Goal: Book appointment/travel/reservation

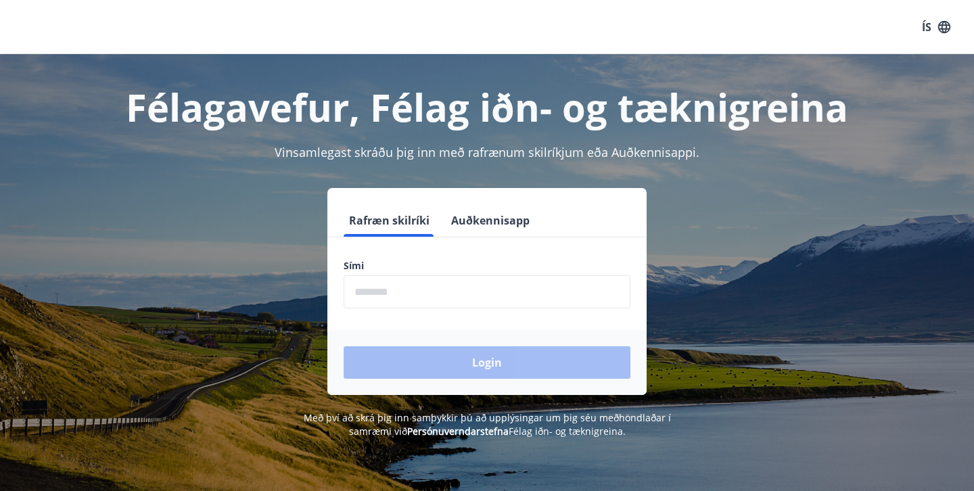
click at [381, 291] on input "phone" at bounding box center [487, 291] width 287 height 33
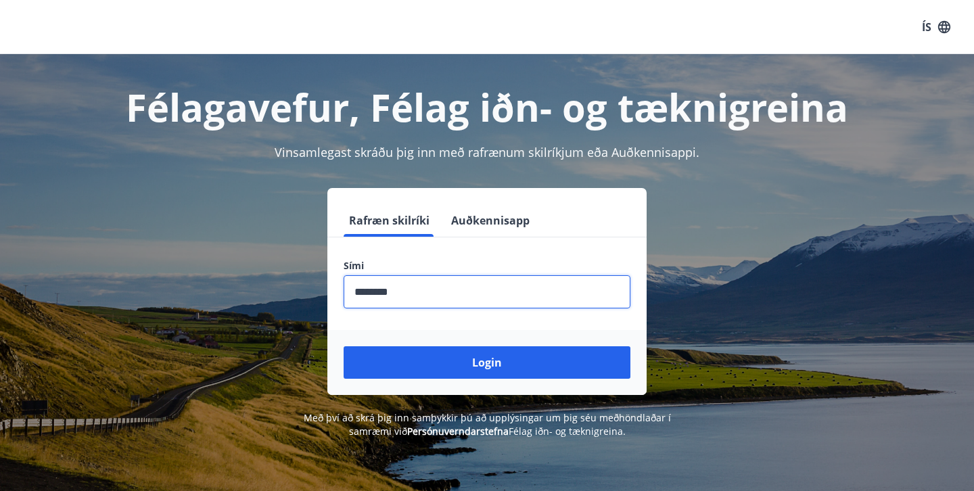
type input "********"
click at [487, 362] on button "Login" at bounding box center [487, 362] width 287 height 32
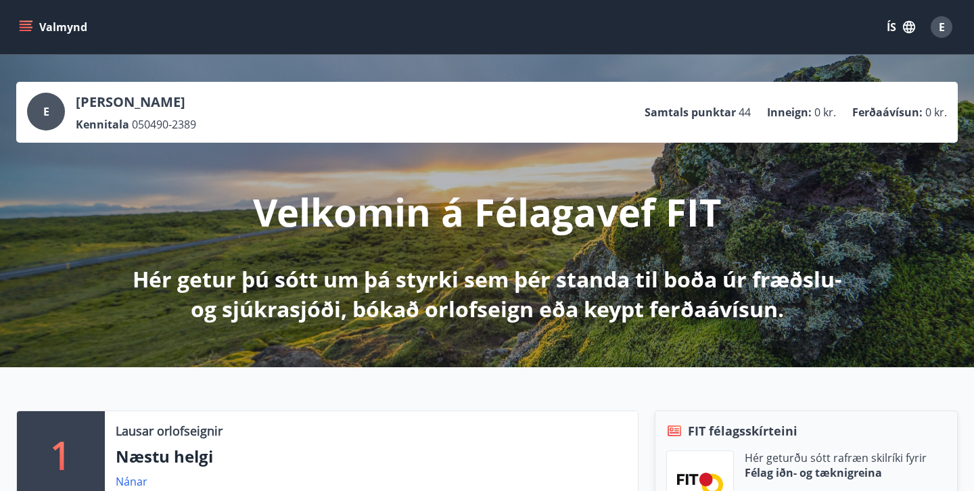
click at [30, 24] on icon "menu" at bounding box center [26, 24] width 12 height 1
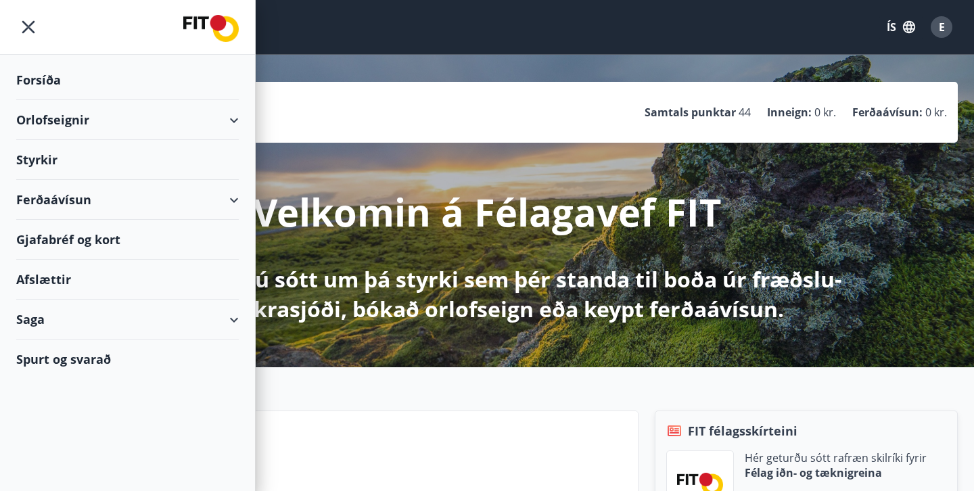
click at [227, 123] on div "Orlofseignir" at bounding box center [127, 120] width 222 height 40
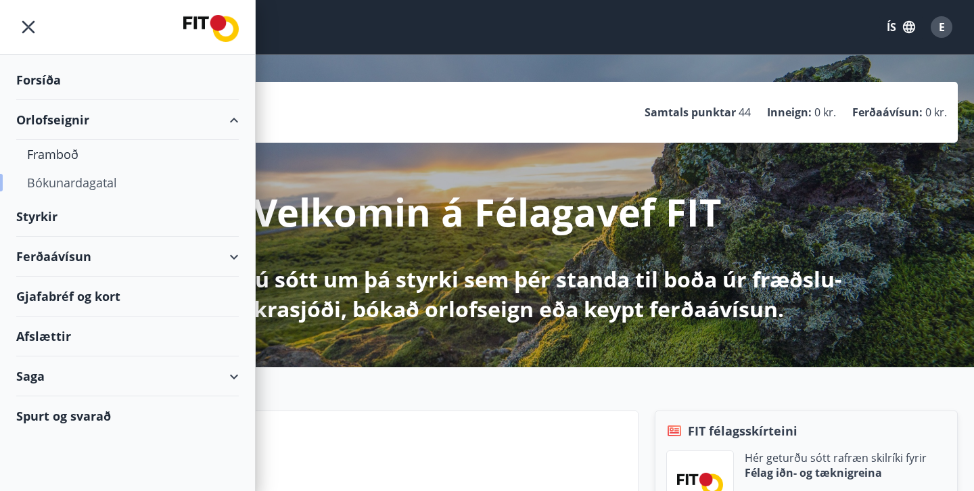
click at [88, 181] on div "Bókunardagatal" at bounding box center [127, 182] width 201 height 28
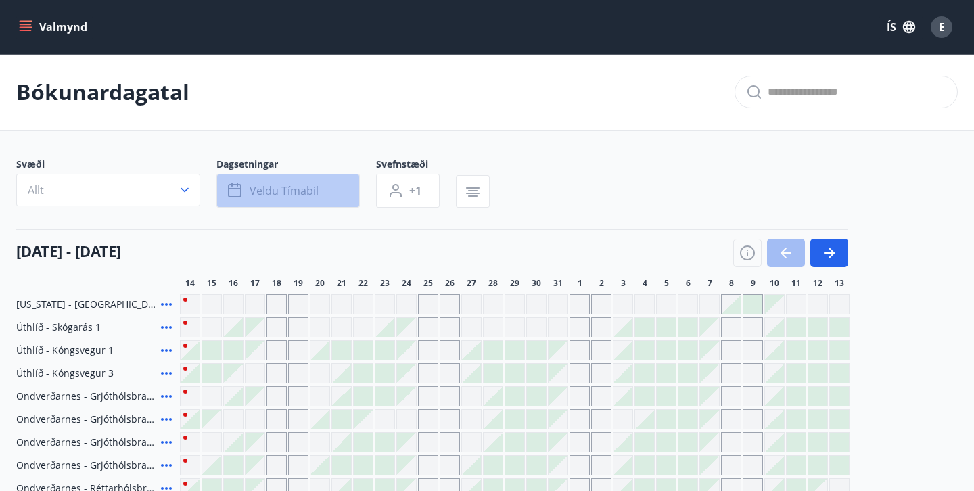
click at [333, 187] on button "Veldu tímabil" at bounding box center [287, 191] width 143 height 34
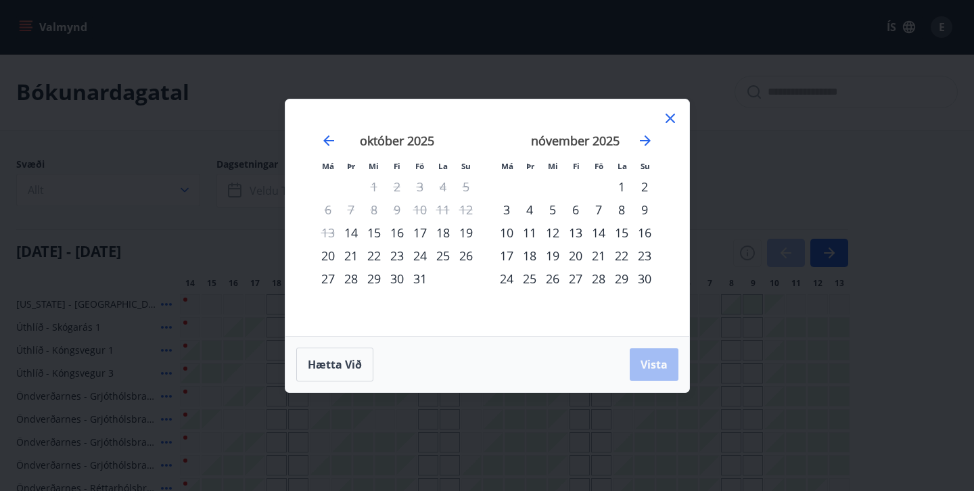
click at [400, 258] on div "23" at bounding box center [396, 255] width 23 height 23
click at [352, 277] on div "28" at bounding box center [350, 278] width 23 height 23
click at [656, 365] on span "Vista" at bounding box center [653, 364] width 27 height 15
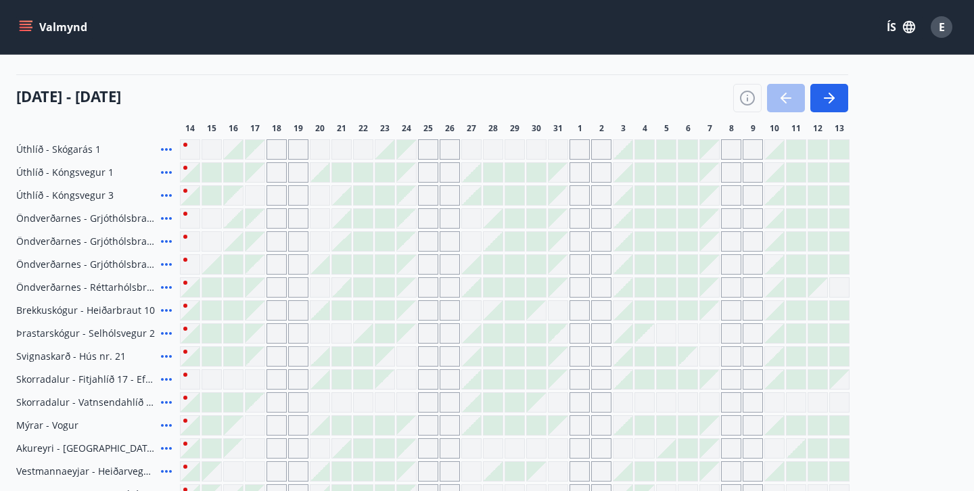
scroll to position [165, 0]
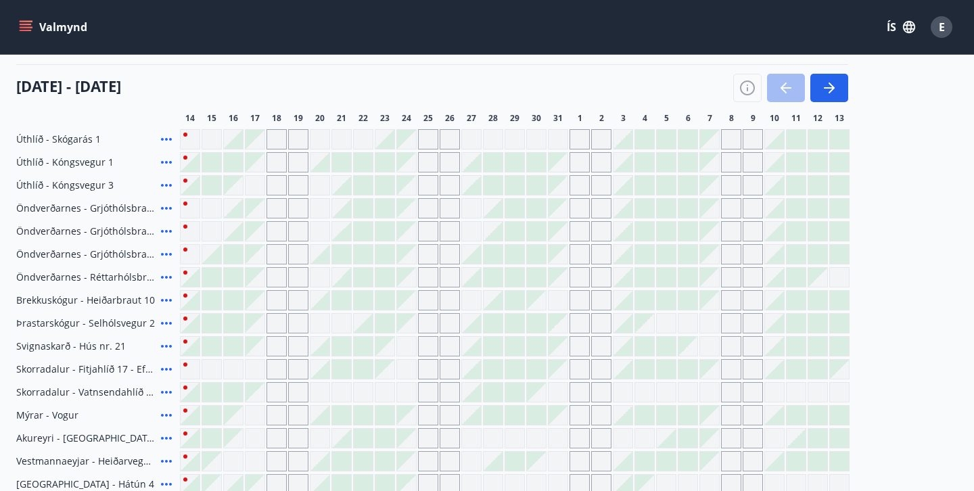
click at [163, 371] on icon at bounding box center [166, 369] width 16 height 16
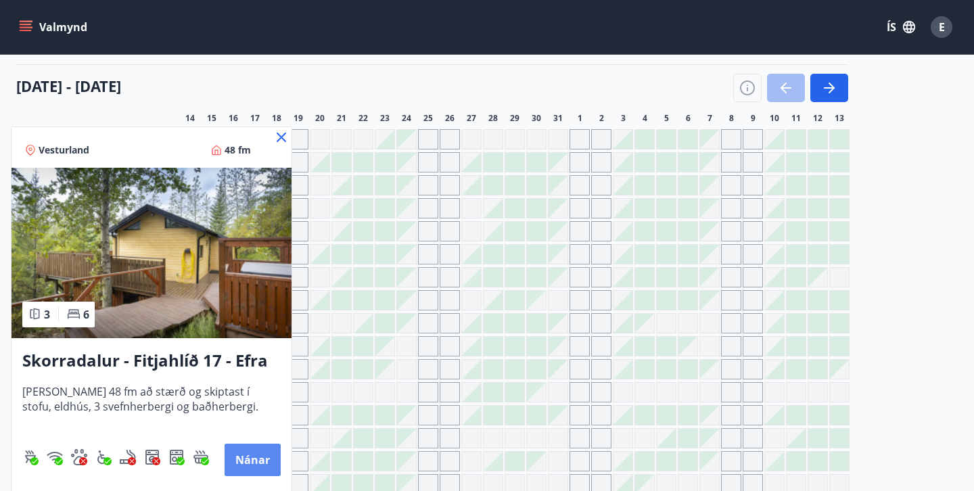
click at [252, 467] on button "Nánar" at bounding box center [253, 460] width 56 height 32
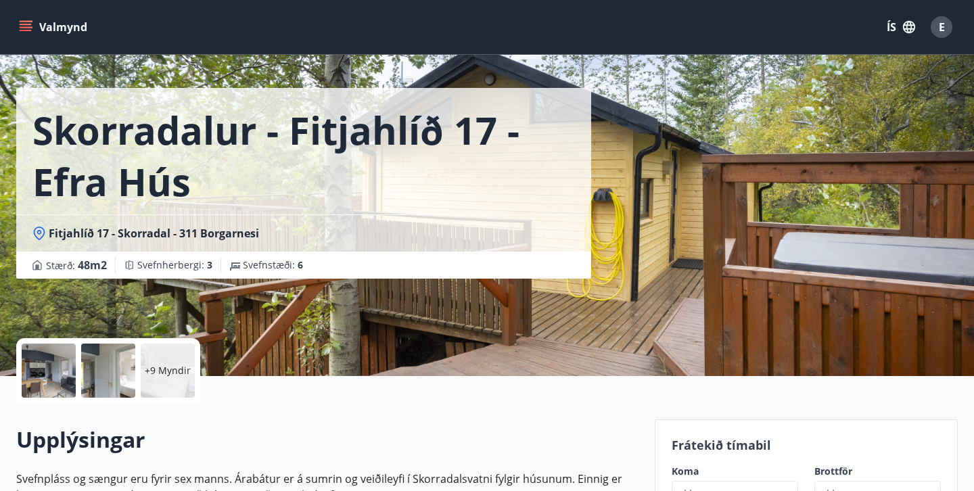
scroll to position [109, 0]
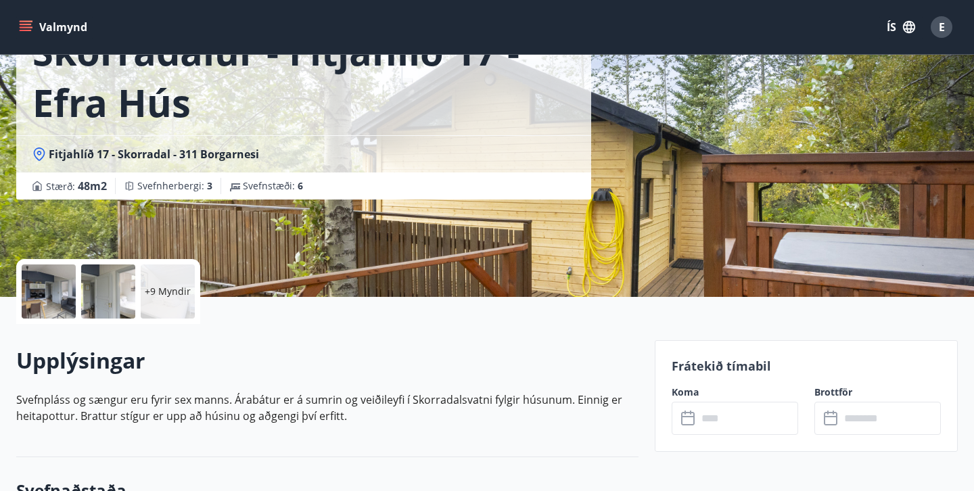
click at [158, 287] on p "+9 Myndir" at bounding box center [168, 292] width 46 height 14
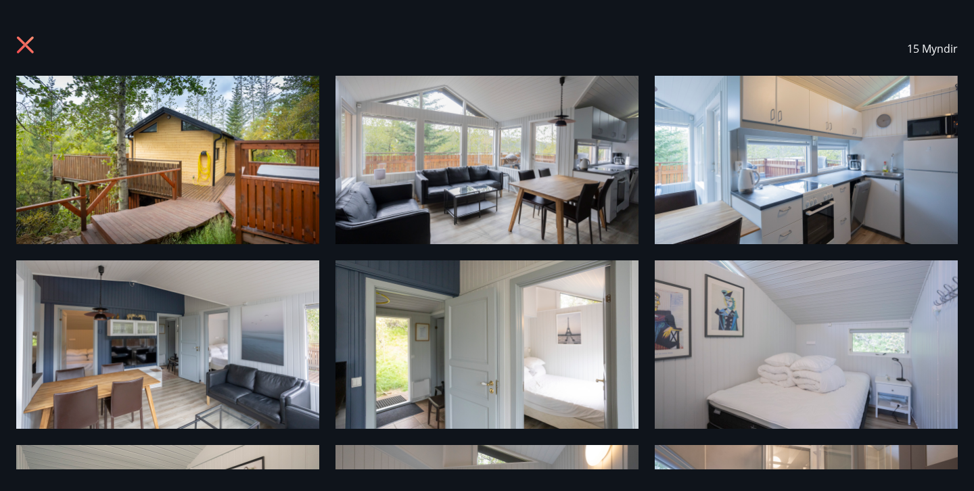
scroll to position [0, 0]
click at [30, 42] on icon at bounding box center [27, 47] width 22 height 22
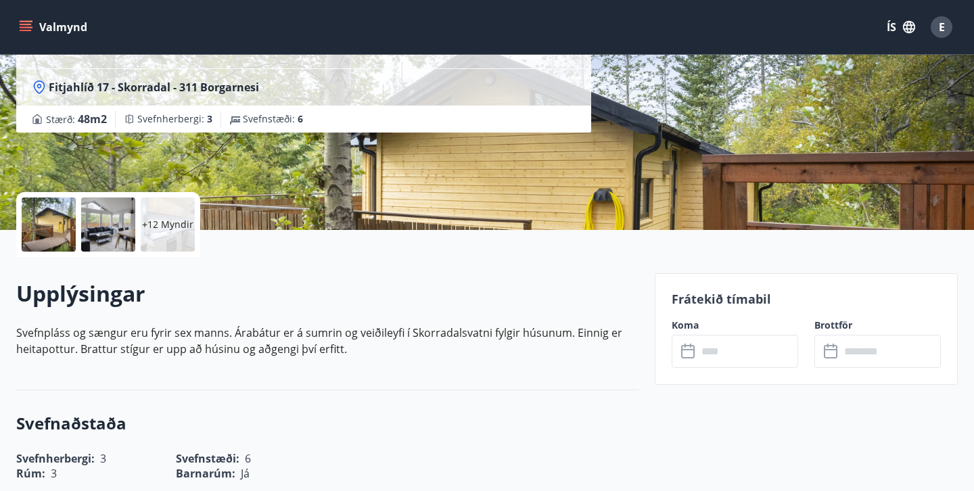
scroll to position [170, 0]
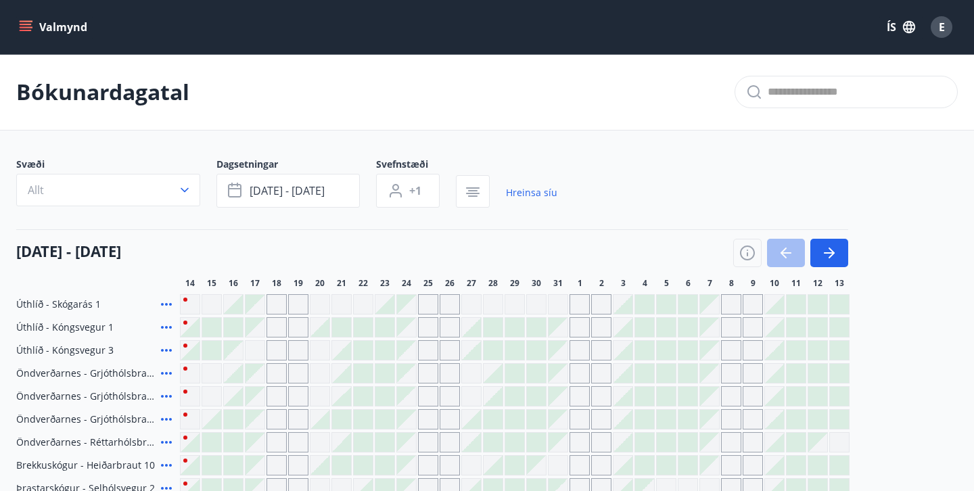
click at [24, 31] on icon "menu" at bounding box center [26, 30] width 12 height 1
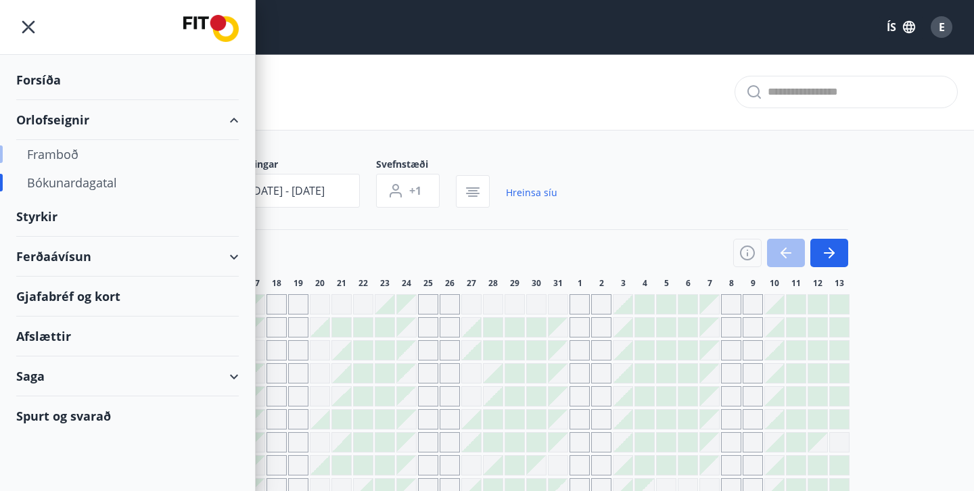
click at [64, 158] on div "Framboð" at bounding box center [127, 154] width 201 height 28
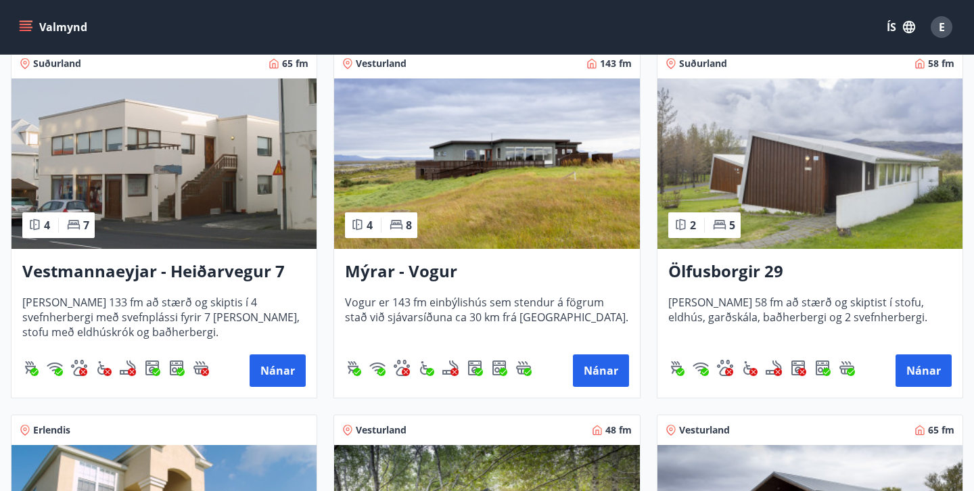
scroll to position [1361, 0]
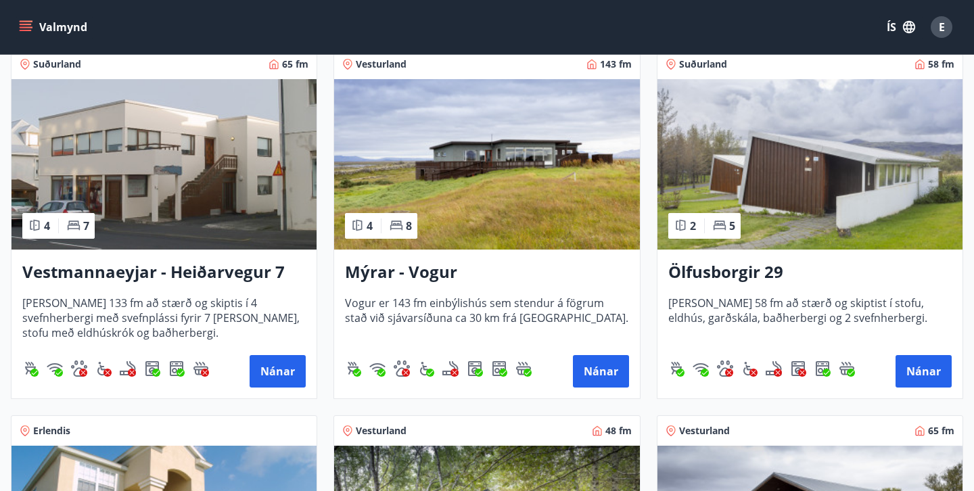
click at [183, 196] on img at bounding box center [163, 164] width 305 height 170
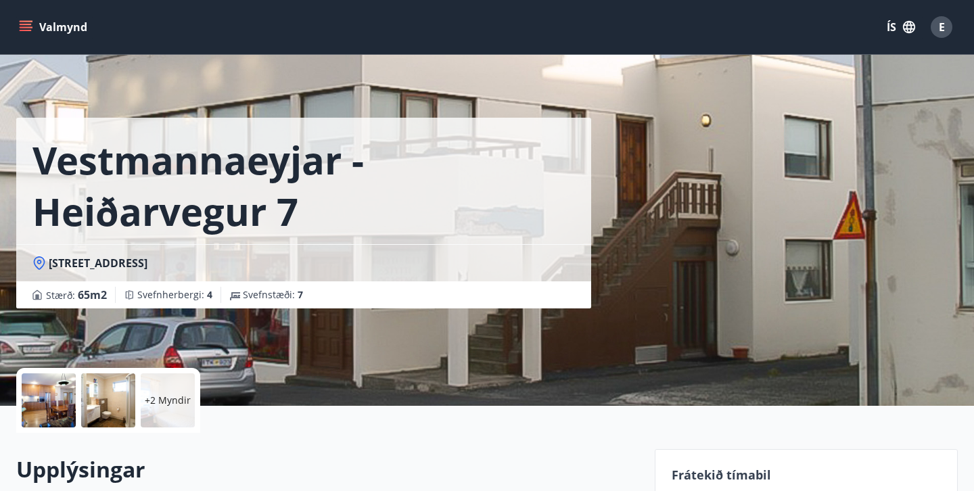
scroll to position [91, 0]
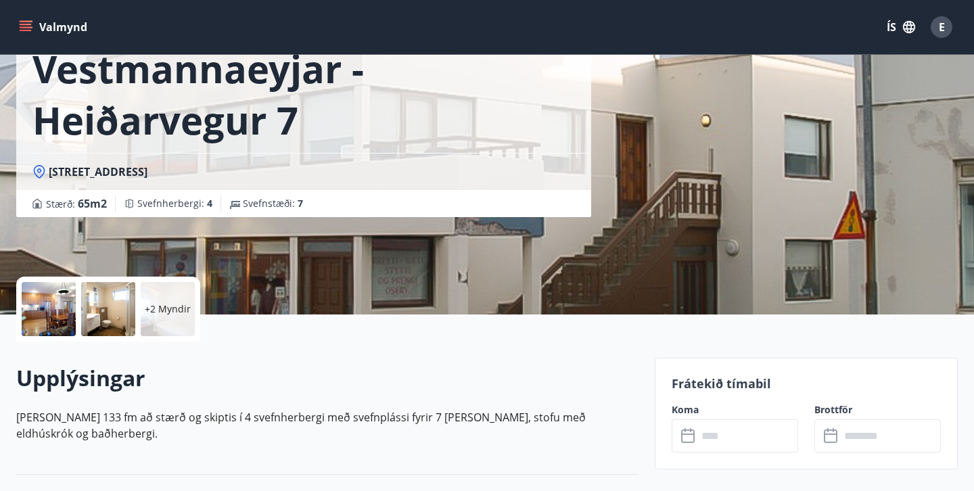
click at [158, 294] on div "+2 Myndir" at bounding box center [168, 309] width 54 height 54
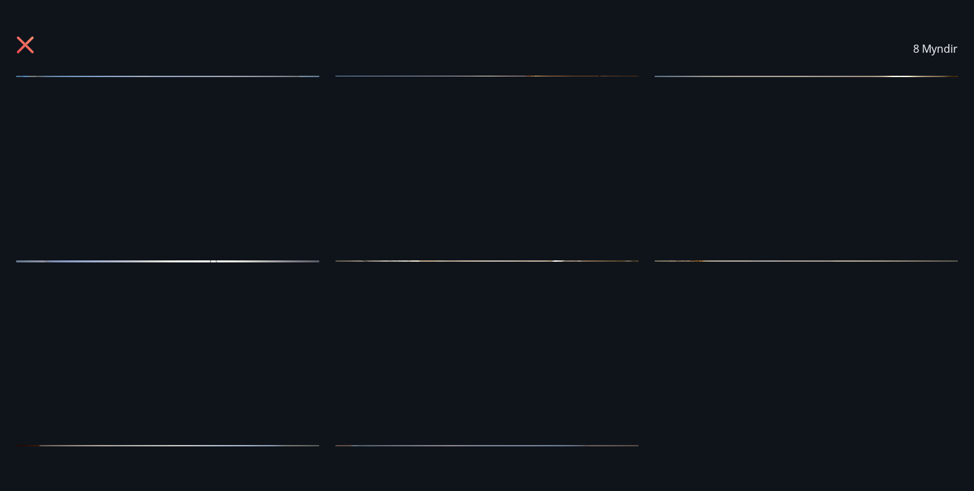
scroll to position [0, 0]
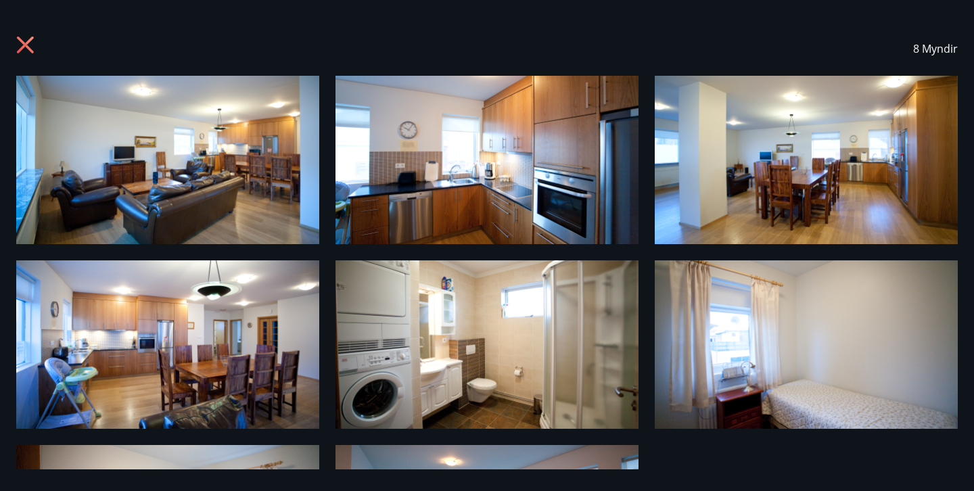
click at [24, 38] on icon at bounding box center [27, 47] width 22 height 22
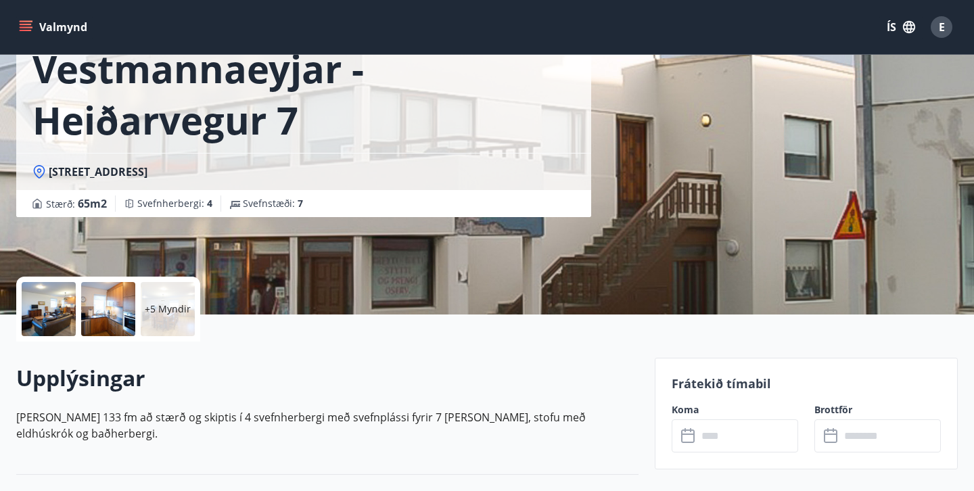
scroll to position [92, 0]
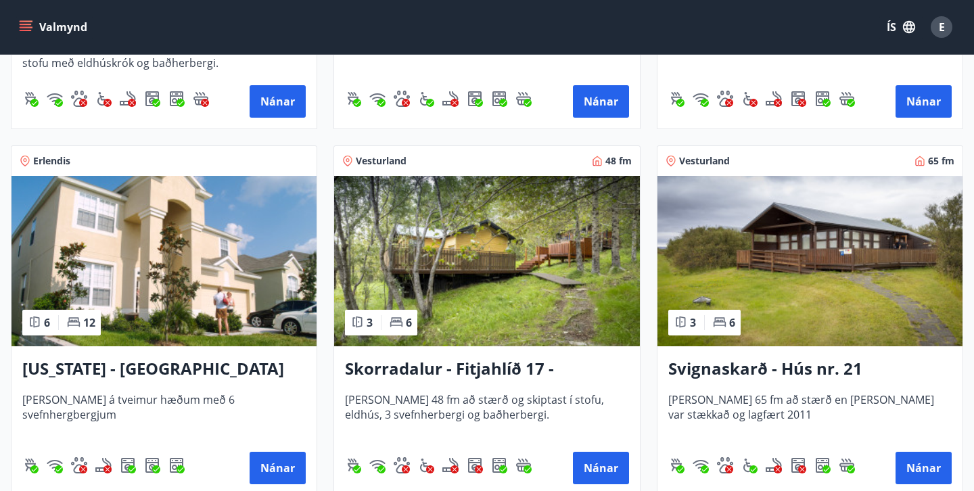
scroll to position [1635, 0]
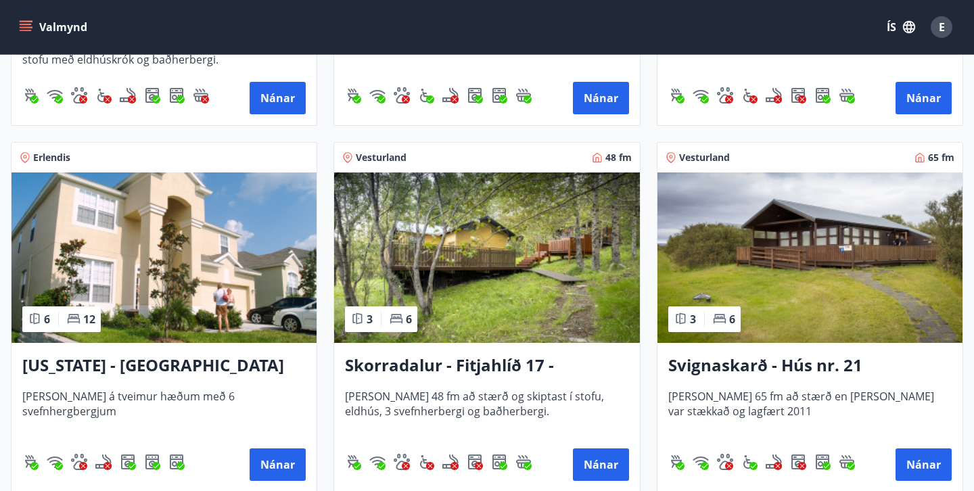
click at [440, 363] on h3 "Skorradalur - Fitjahlíð 17 - Neðra hús" at bounding box center [486, 366] width 283 height 24
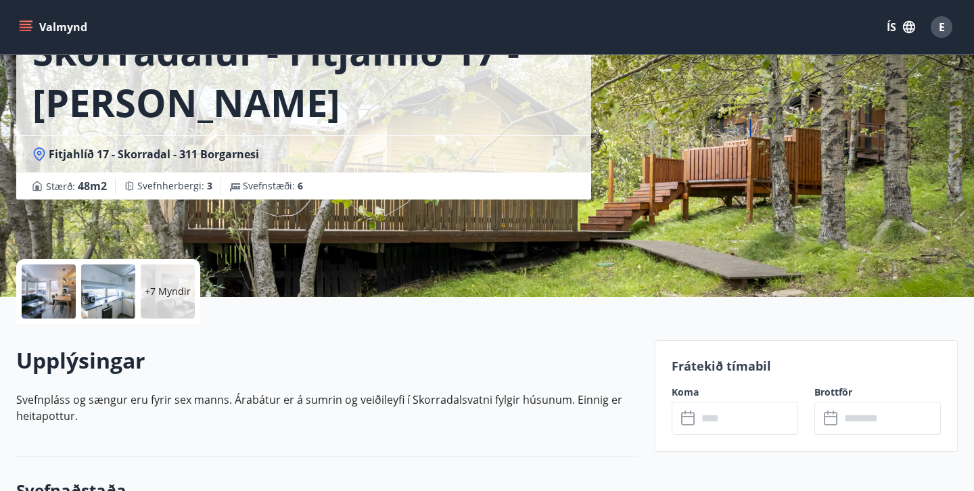
scroll to position [114, 0]
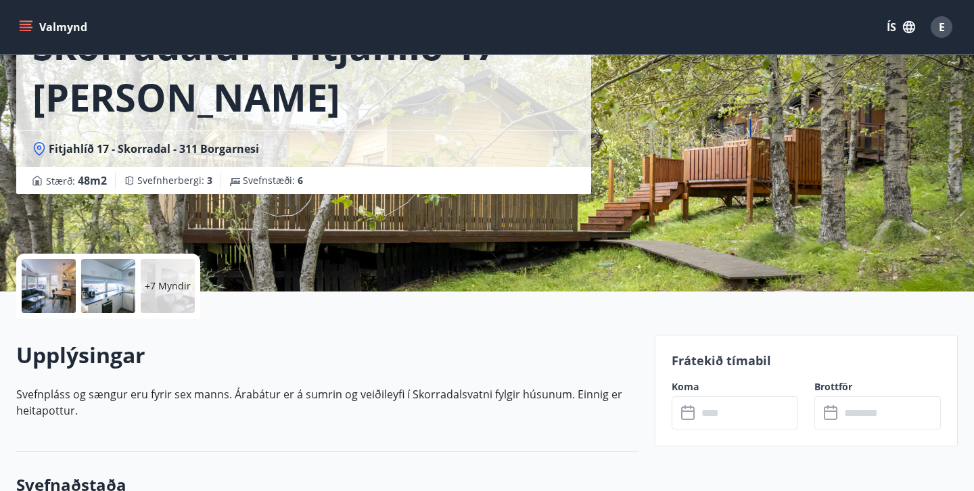
click at [154, 281] on p "+7 Myndir" at bounding box center [168, 286] width 46 height 14
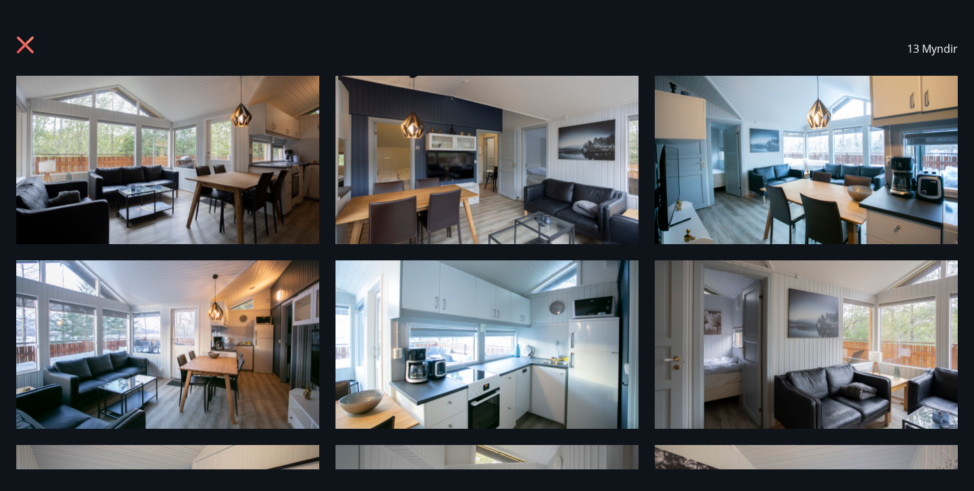
scroll to position [0, 0]
click at [20, 39] on icon at bounding box center [25, 45] width 17 height 17
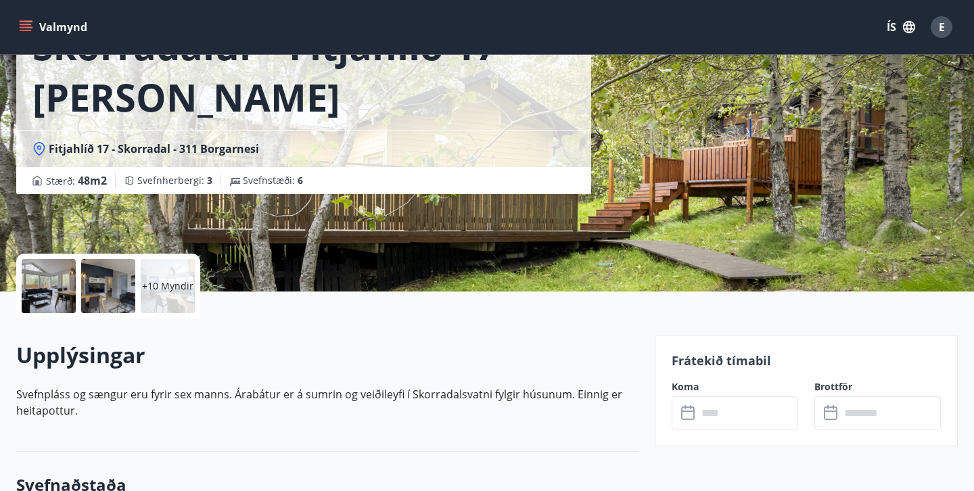
click at [733, 411] on input "text" at bounding box center [747, 412] width 101 height 33
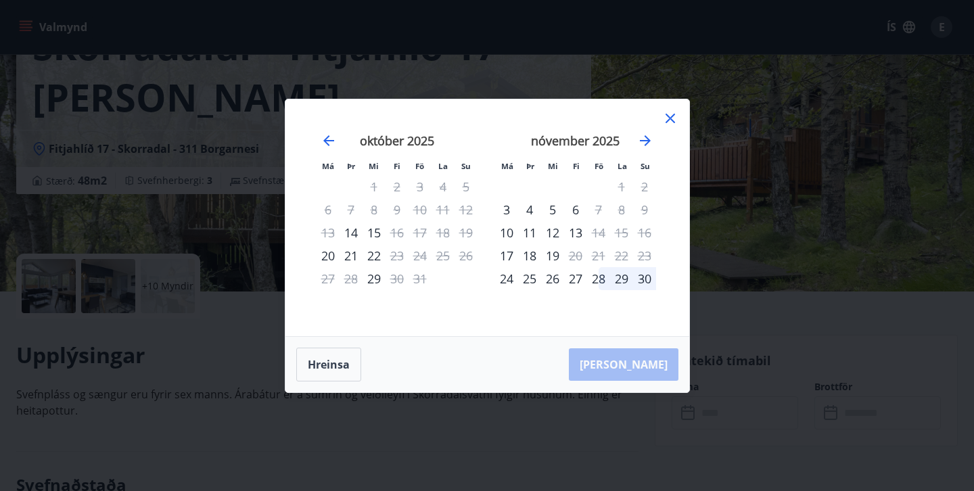
click at [671, 120] on icon at bounding box center [670, 118] width 16 height 16
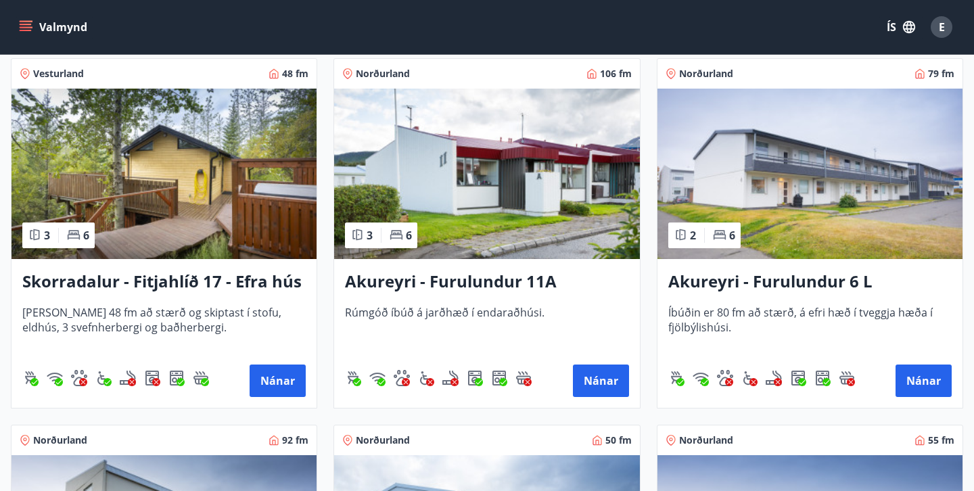
scroll to position [3552, 0]
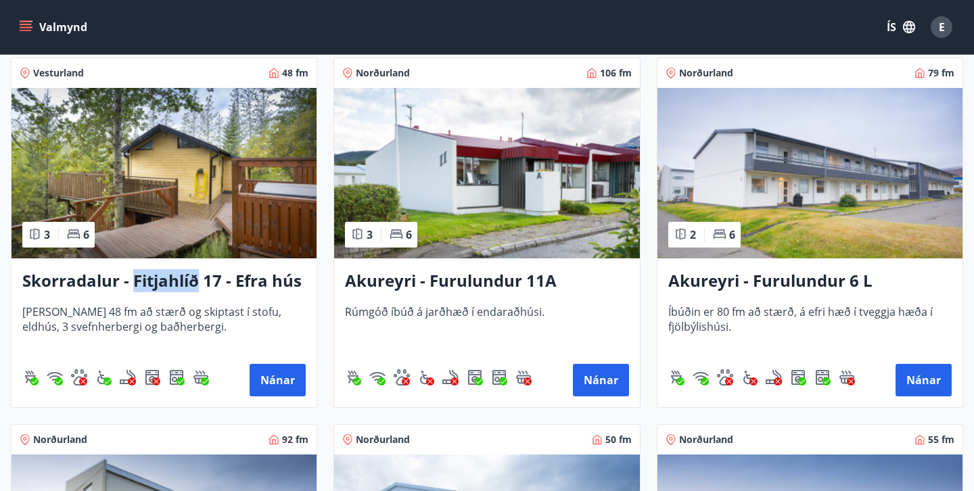
click at [97, 287] on h3 "Skorradalur - Fitjahlíð 17 - Efra hús" at bounding box center [163, 281] width 283 height 24
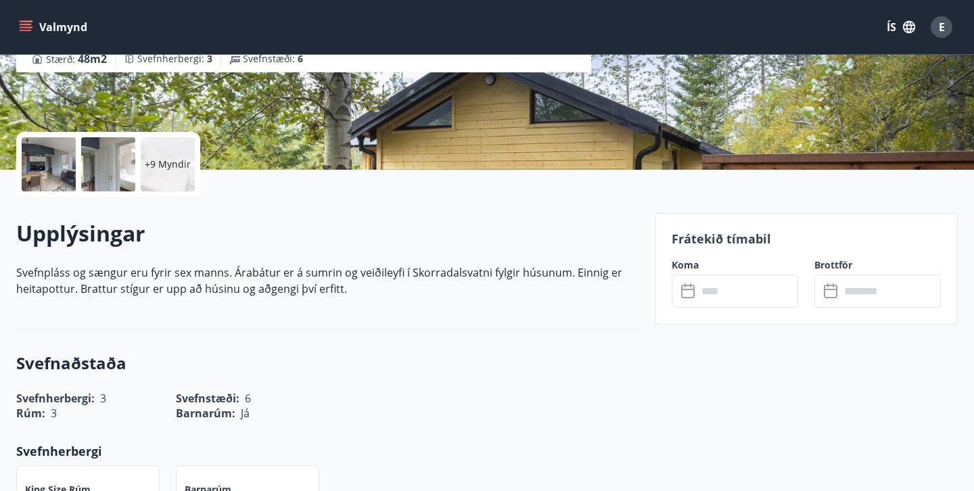
scroll to position [237, 0]
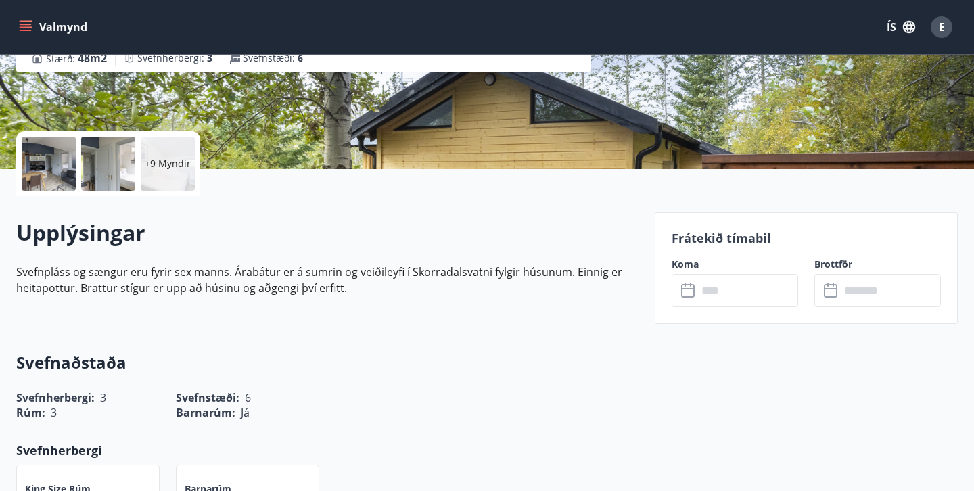
click at [158, 174] on div "+9 Myndir" at bounding box center [168, 164] width 54 height 54
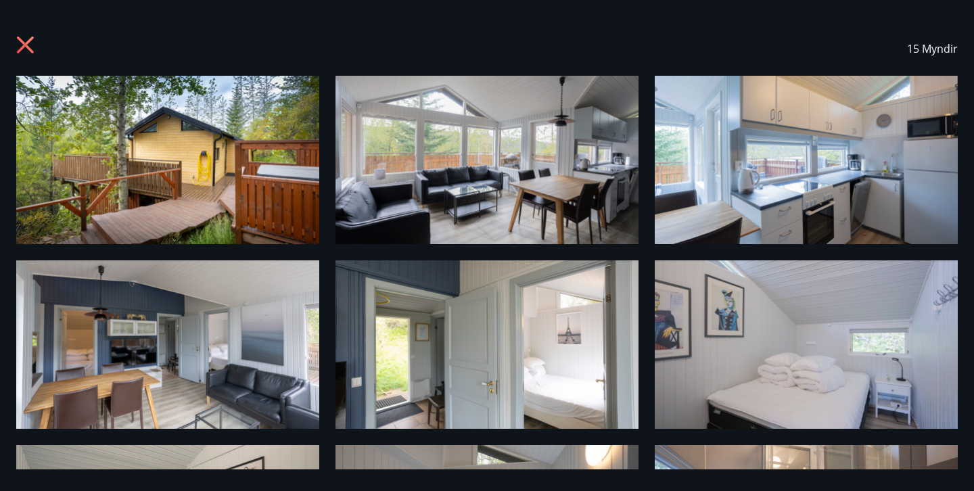
scroll to position [0, 0]
click at [25, 41] on icon at bounding box center [27, 47] width 22 height 22
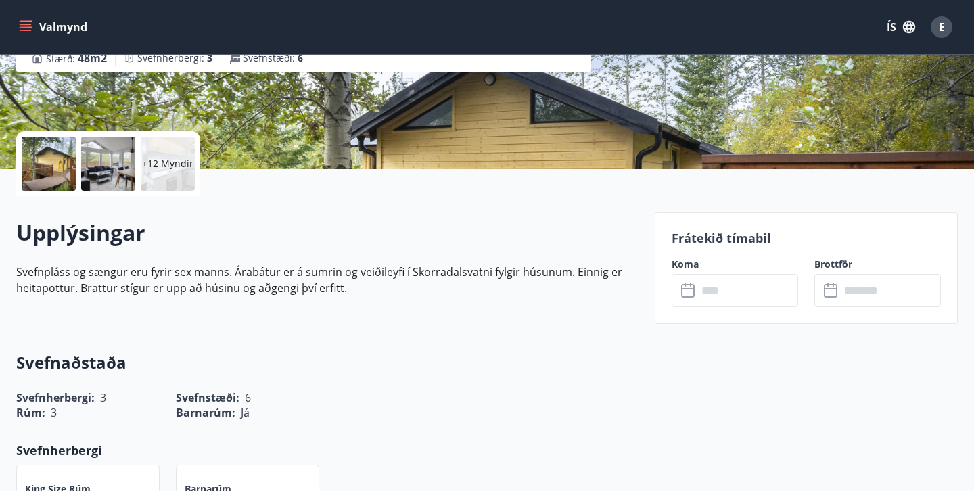
click at [753, 299] on input "text" at bounding box center [747, 290] width 101 height 33
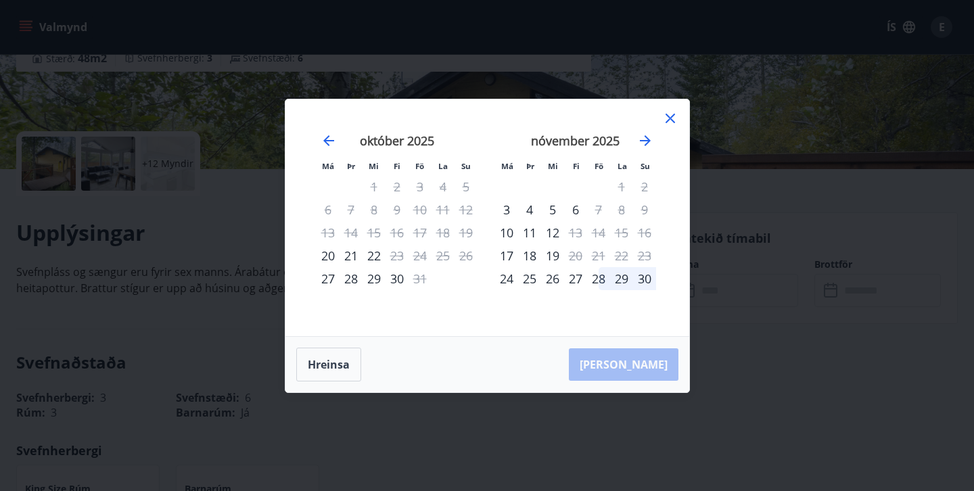
click at [668, 118] on icon at bounding box center [670, 118] width 16 height 16
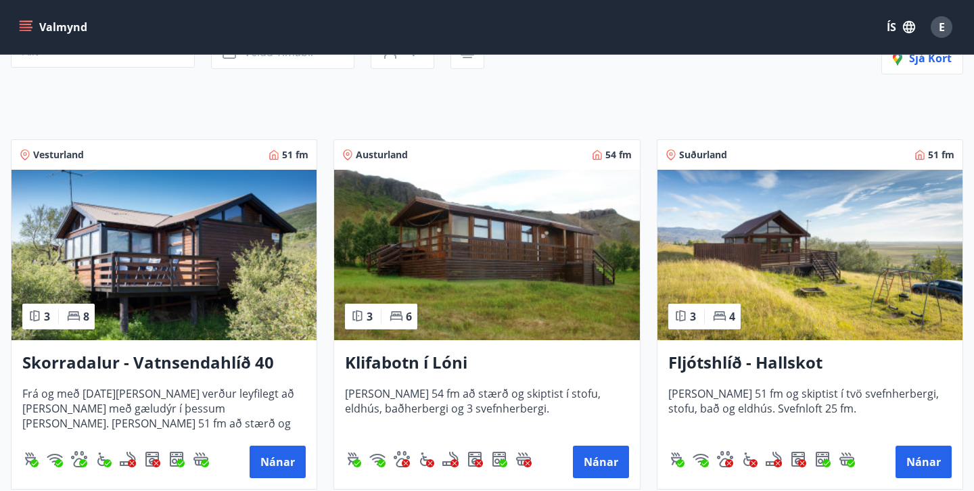
scroll to position [170, 0]
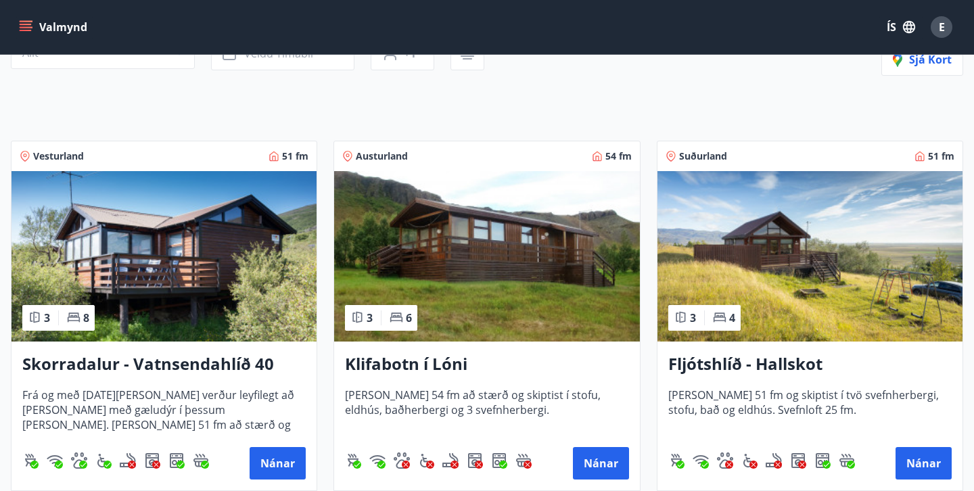
click at [145, 285] on img at bounding box center [163, 256] width 305 height 170
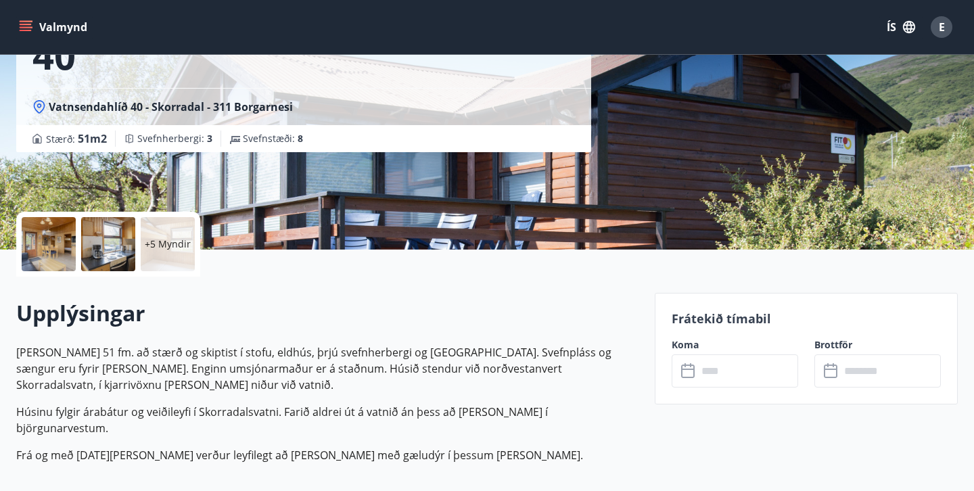
scroll to position [158, 0]
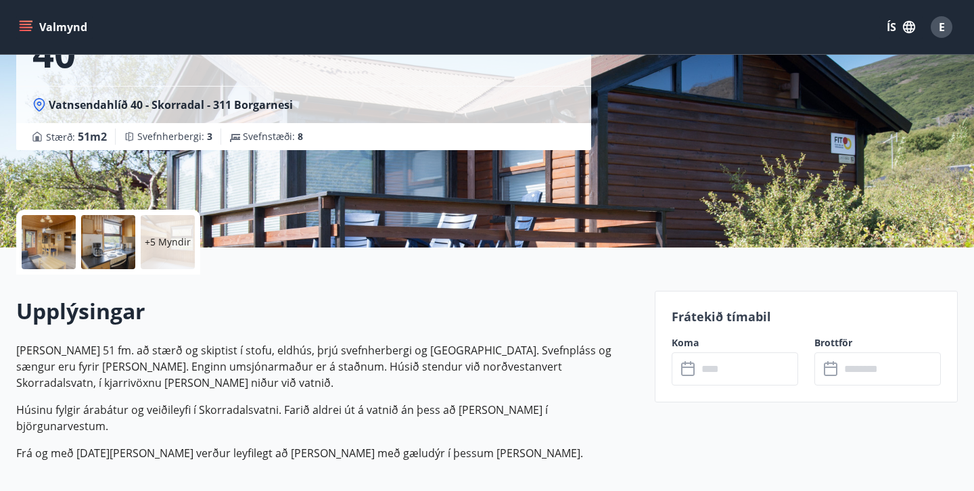
click at [702, 358] on input "text" at bounding box center [747, 368] width 101 height 33
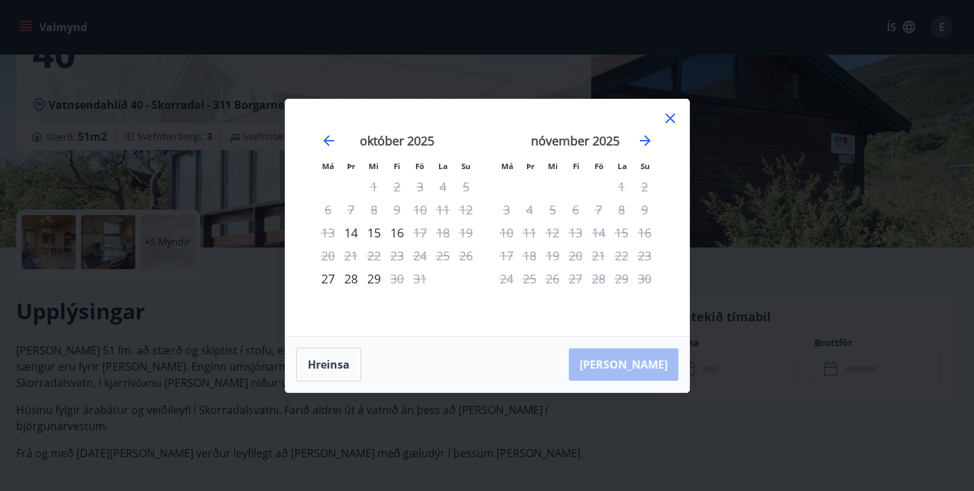
click at [673, 119] on icon at bounding box center [670, 118] width 16 height 16
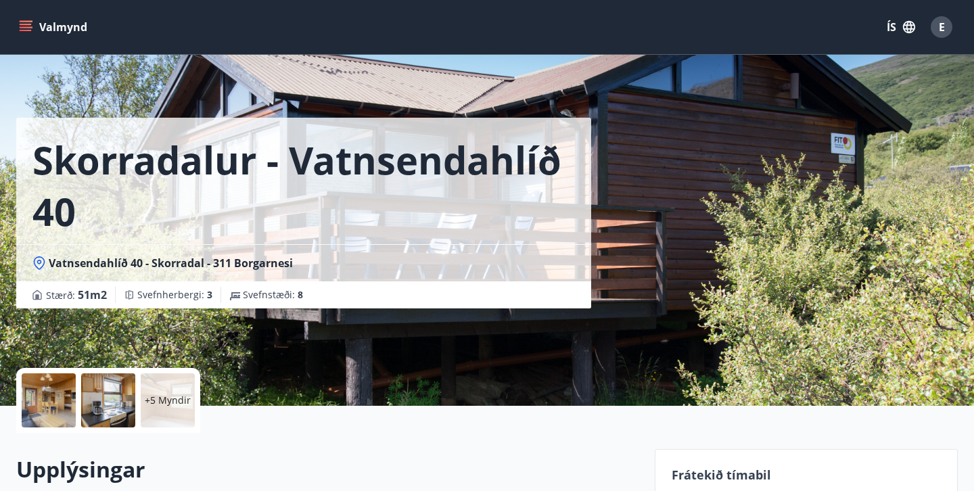
scroll to position [0, 0]
click at [33, 26] on button "Valmynd" at bounding box center [54, 27] width 76 height 24
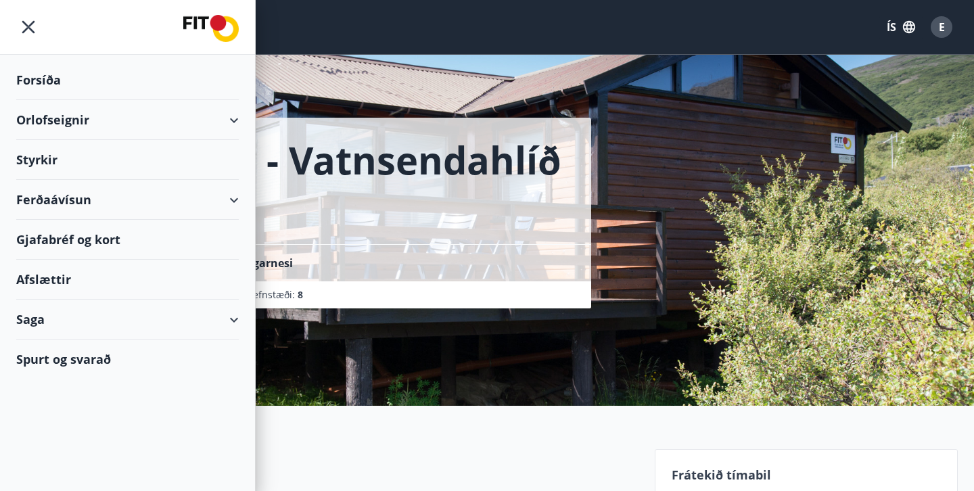
click at [219, 115] on div "Orlofseignir" at bounding box center [127, 120] width 222 height 40
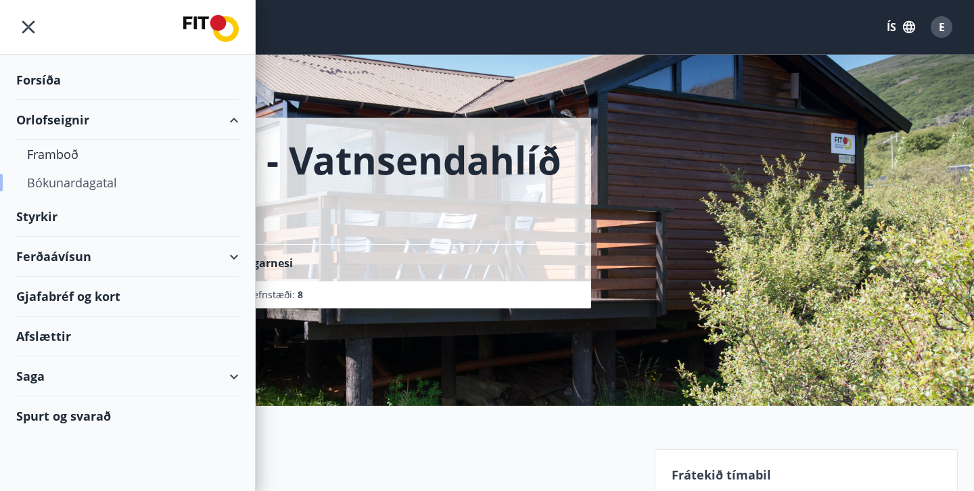
click at [85, 186] on div "Bókunardagatal" at bounding box center [127, 182] width 201 height 28
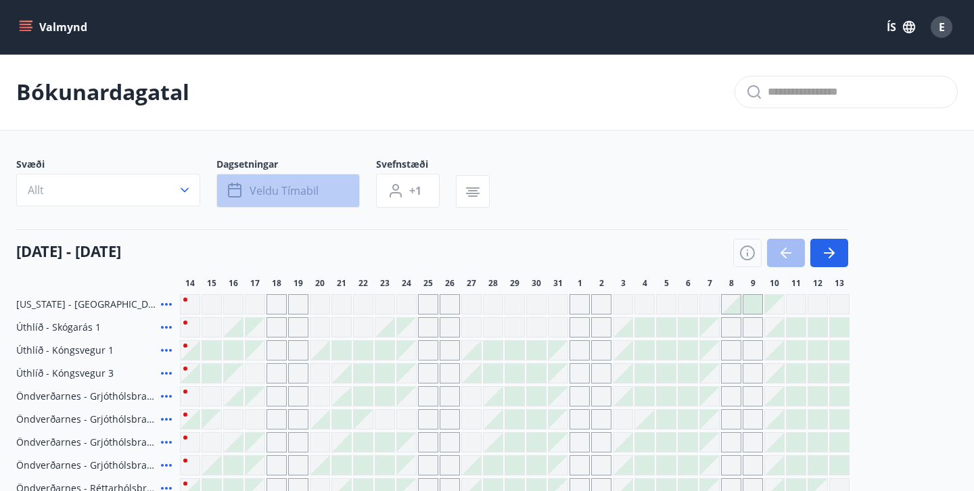
click at [305, 194] on span "Veldu tímabil" at bounding box center [284, 190] width 69 height 15
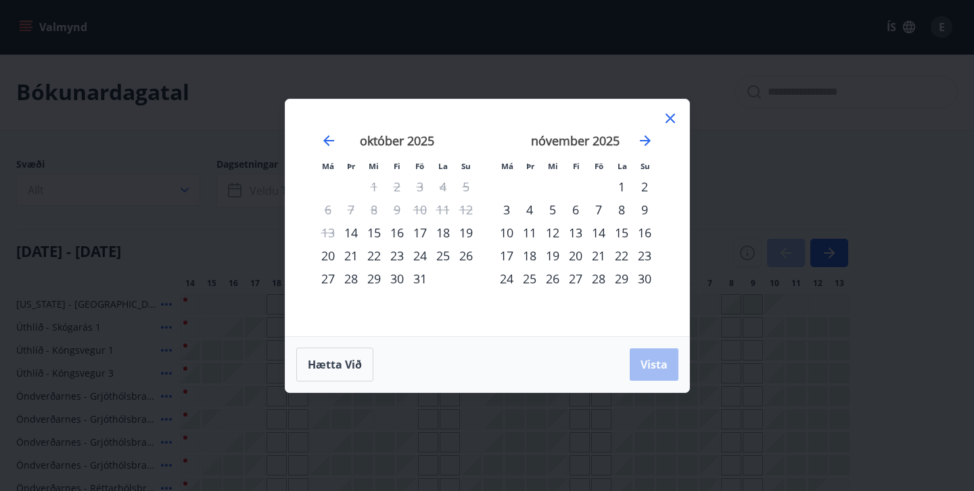
click at [394, 258] on div "23" at bounding box center [396, 255] width 23 height 23
click at [347, 277] on div "28" at bounding box center [350, 278] width 23 height 23
click at [664, 372] on button "Vista" at bounding box center [654, 364] width 49 height 32
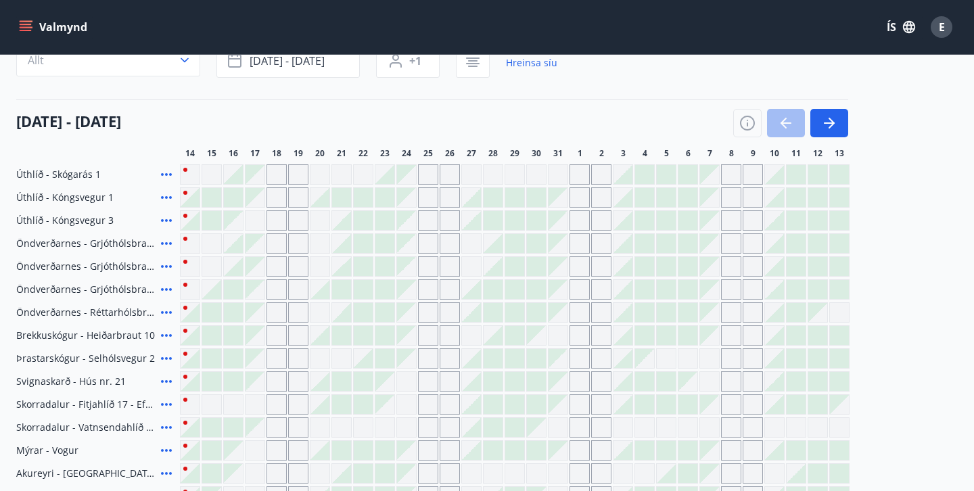
scroll to position [141, 0]
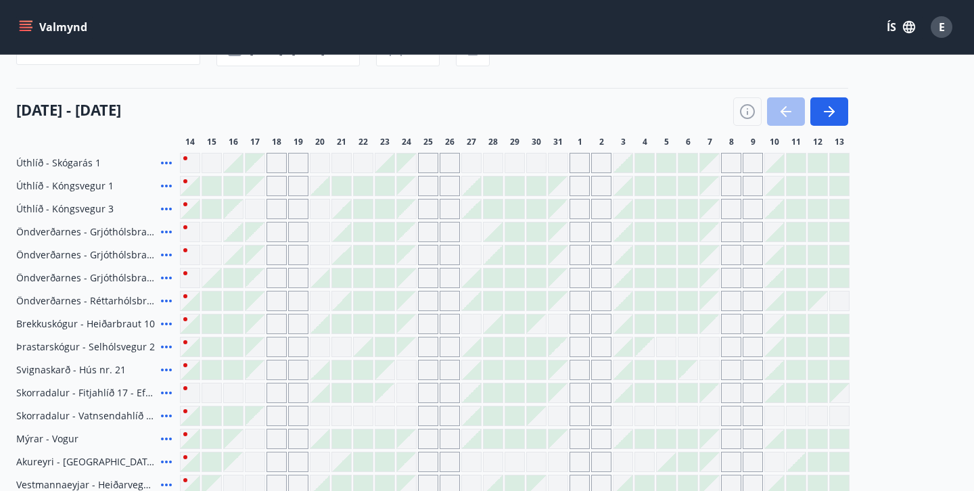
click at [360, 410] on div "Gráir dagar eru ekki bókanlegir" at bounding box center [363, 416] width 20 height 20
click at [415, 350] on div "Gráir dagar eru ekki bókanlegir" at bounding box center [406, 346] width 19 height 19
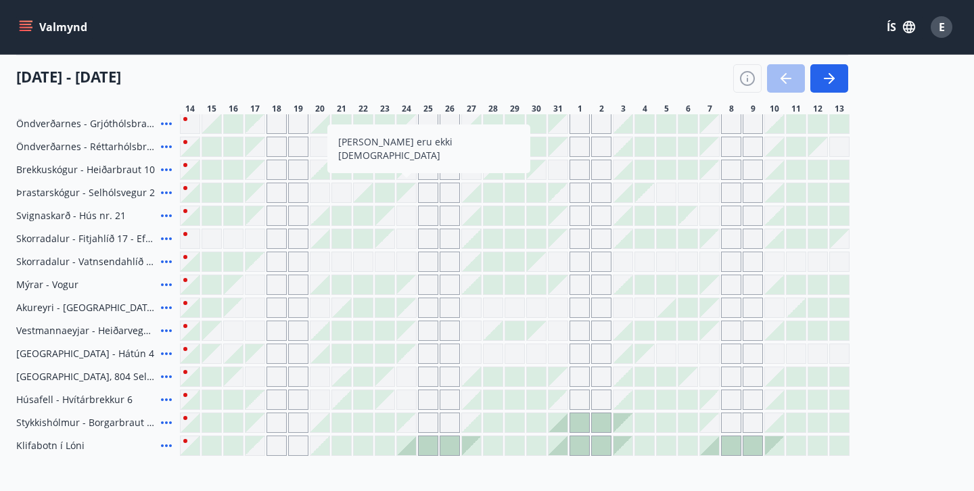
scroll to position [352, 0]
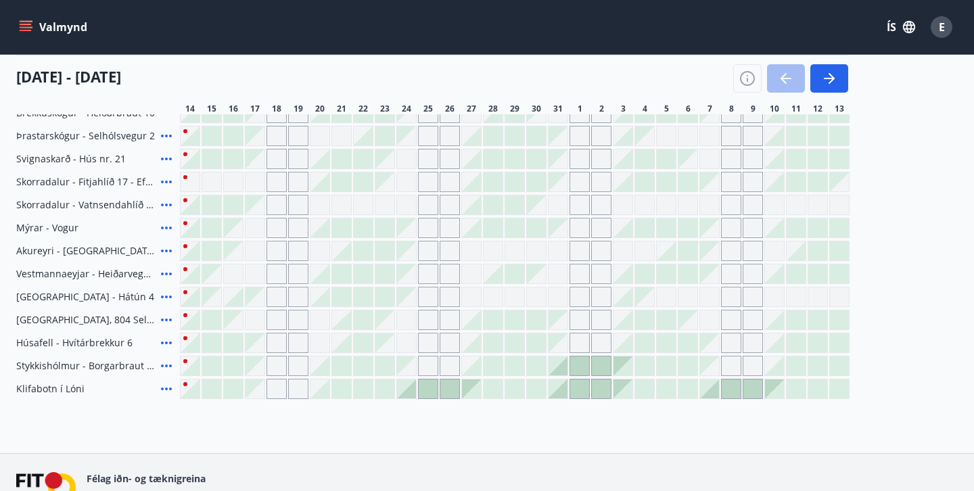
click at [386, 388] on div at bounding box center [384, 388] width 19 height 19
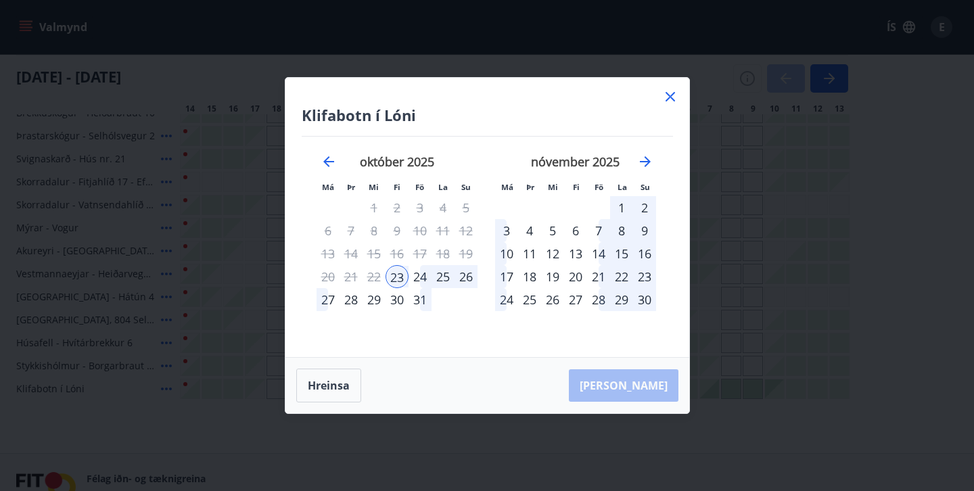
click at [330, 302] on div "27" at bounding box center [328, 299] width 23 height 23
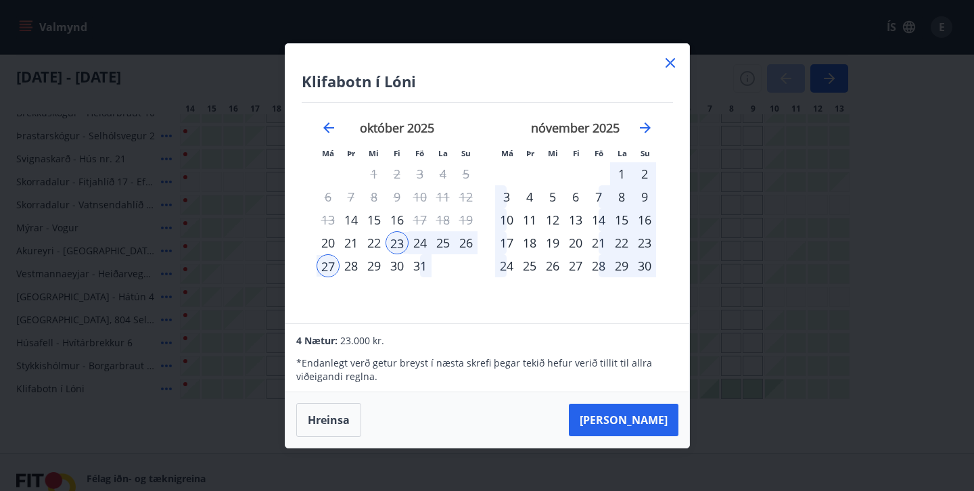
click at [350, 266] on div "28" at bounding box center [350, 265] width 23 height 23
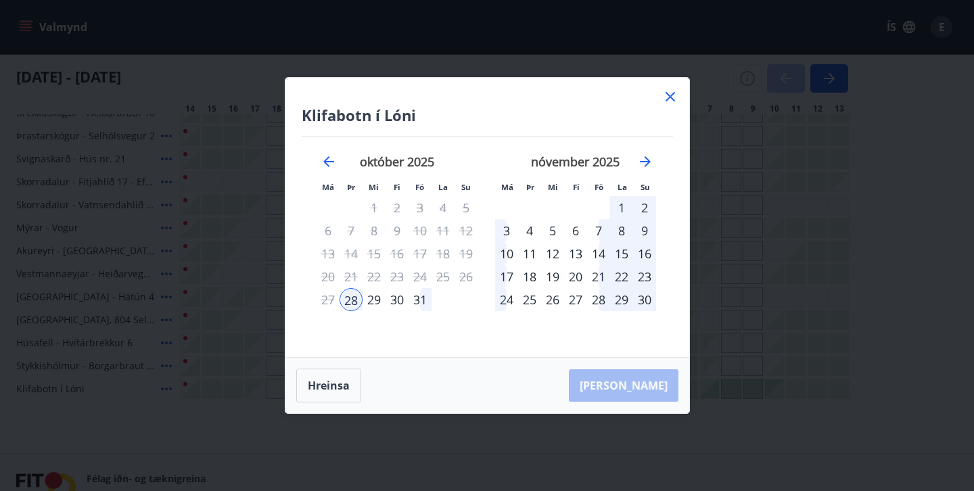
click at [420, 274] on div "24" at bounding box center [419, 276] width 23 height 23
click at [356, 373] on button "Hreinsa" at bounding box center [328, 386] width 65 height 34
click at [398, 275] on div "23" at bounding box center [396, 276] width 23 height 23
click at [354, 298] on div "28" at bounding box center [350, 299] width 23 height 23
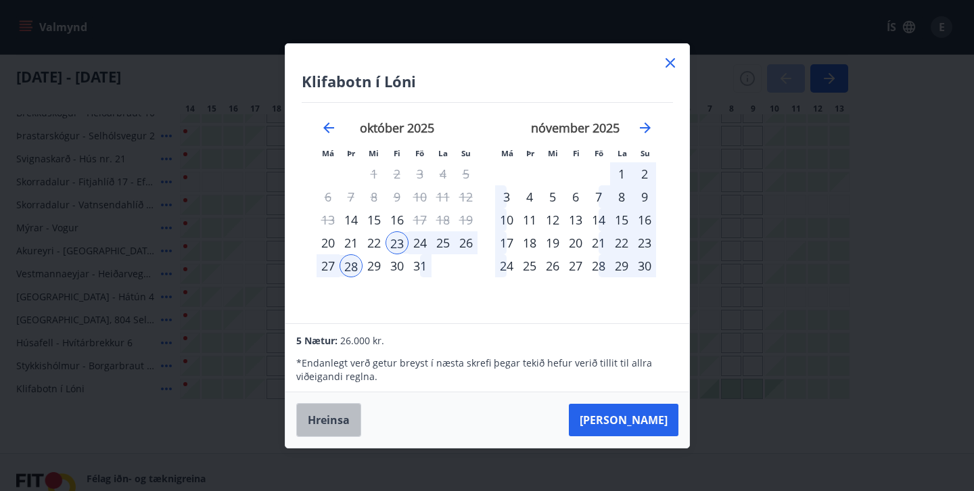
click at [330, 419] on button "Hreinsa" at bounding box center [328, 420] width 65 height 34
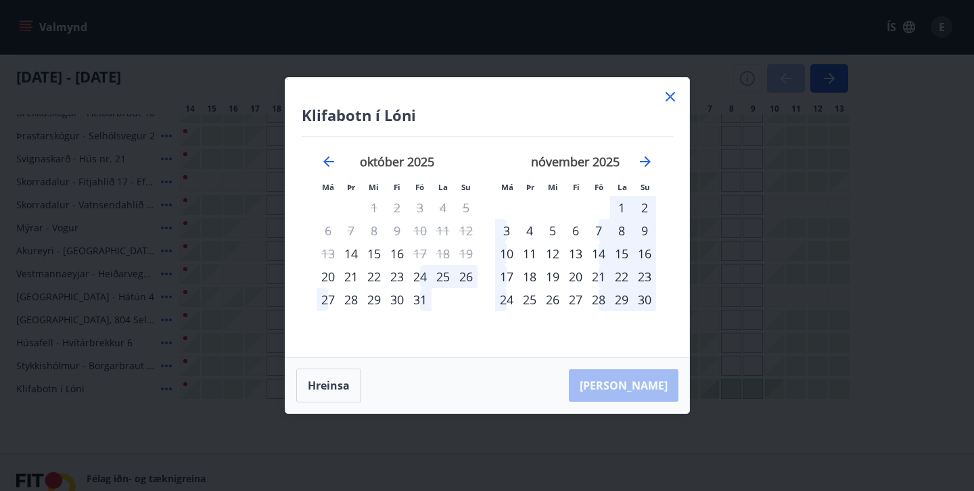
click at [666, 98] on icon at bounding box center [670, 97] width 16 height 16
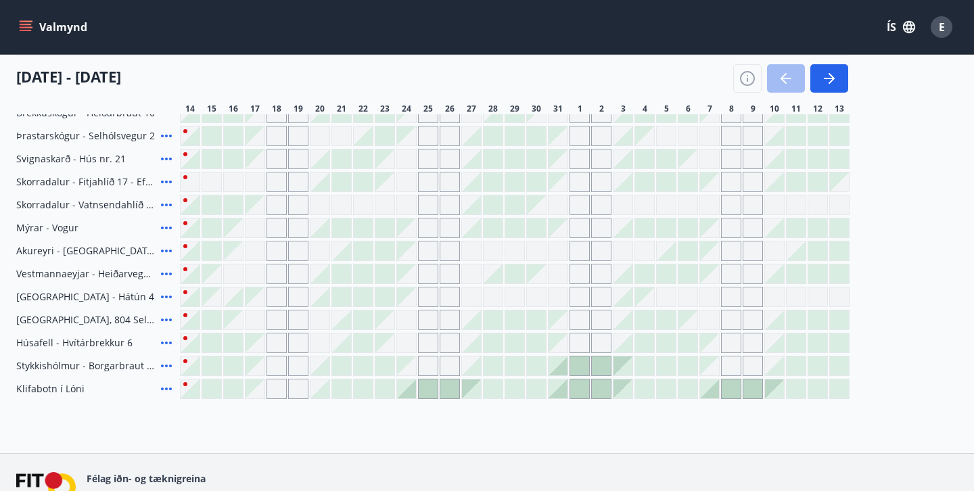
click at [164, 388] on icon at bounding box center [166, 389] width 16 height 16
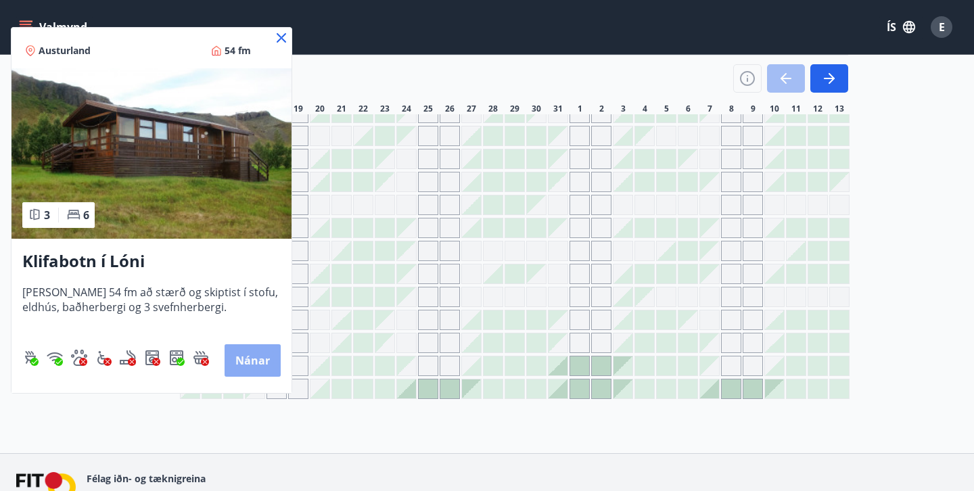
click at [266, 364] on button "Nánar" at bounding box center [253, 360] width 56 height 32
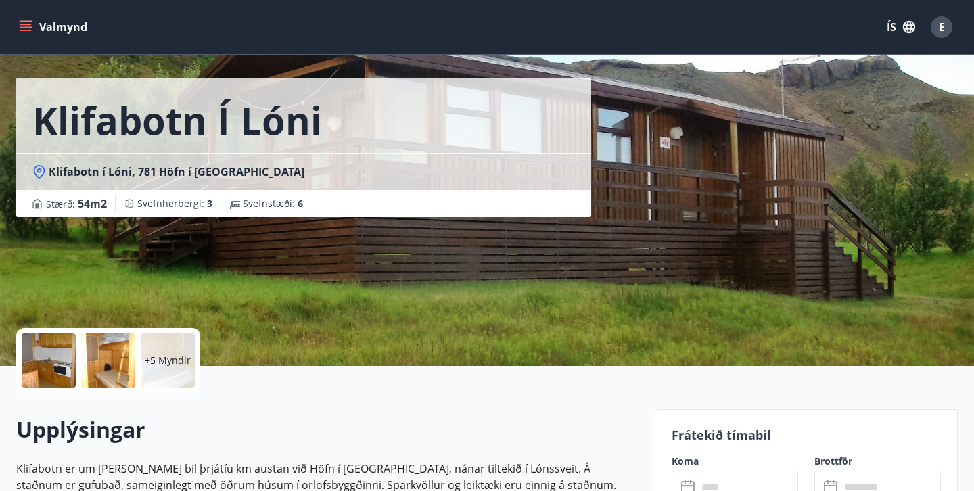
scroll to position [37, 0]
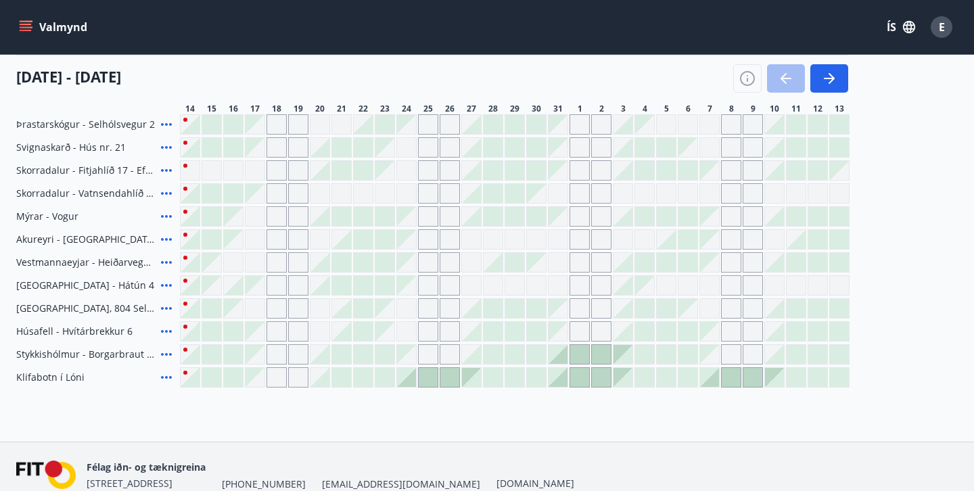
scroll to position [365, 0]
click at [362, 348] on div at bounding box center [363, 353] width 19 height 19
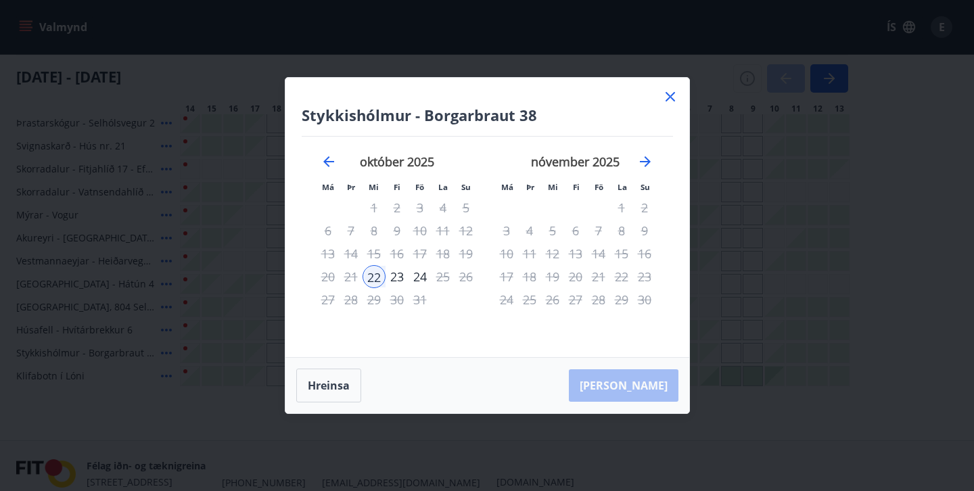
click at [668, 95] on icon at bounding box center [669, 96] width 9 height 9
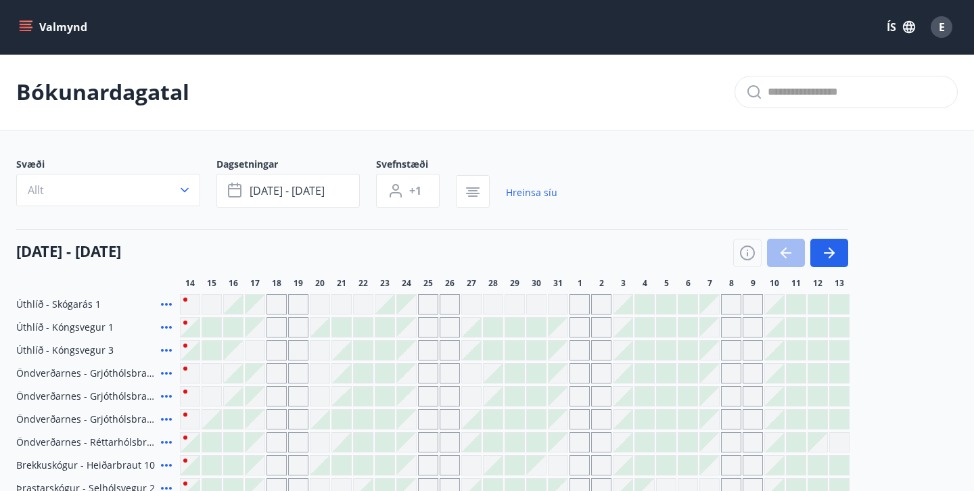
scroll to position [0, 0]
click at [536, 193] on link "Hreinsa síu" at bounding box center [531, 193] width 51 height 30
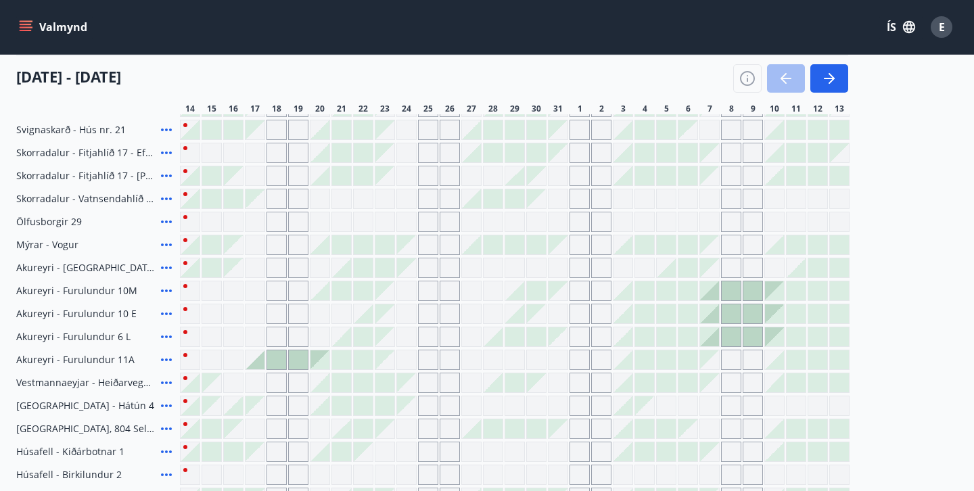
scroll to position [466, 0]
